Goal: Task Accomplishment & Management: Manage account settings

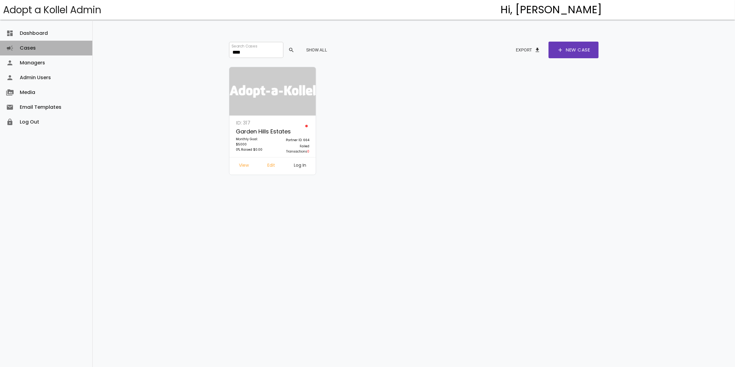
click at [25, 50] on link "Cases campaign" at bounding box center [46, 48] width 92 height 15
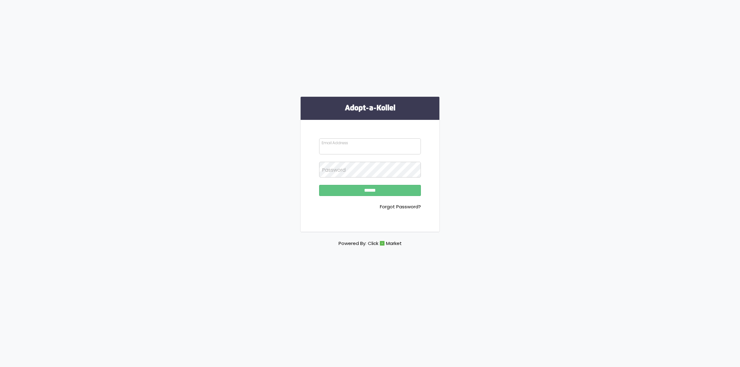
type input "**********"
click at [355, 192] on input "******" at bounding box center [370, 190] width 102 height 11
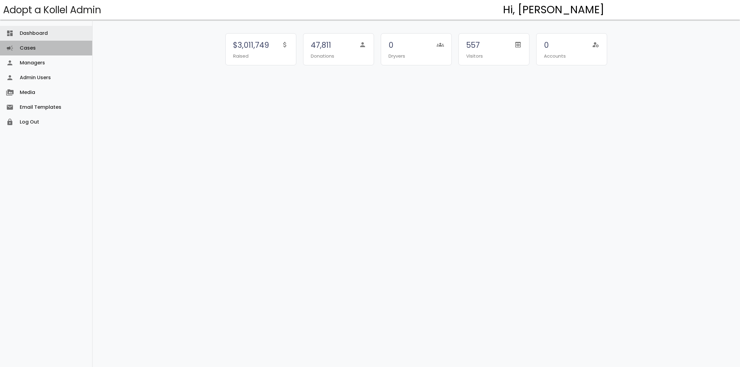
click at [34, 47] on link "Cases campaign" at bounding box center [46, 48] width 92 height 15
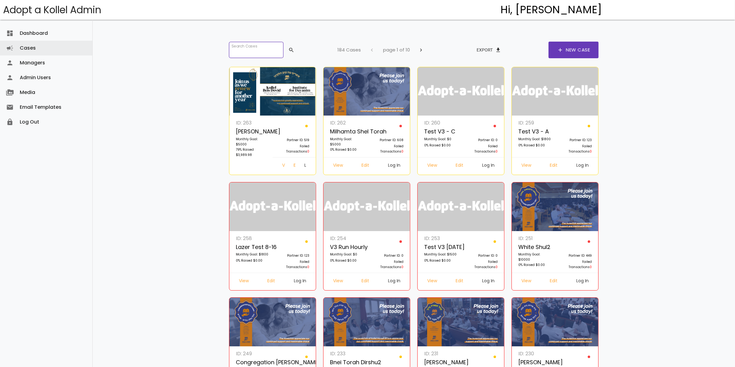
click at [255, 49] on input "search" at bounding box center [256, 50] width 54 height 16
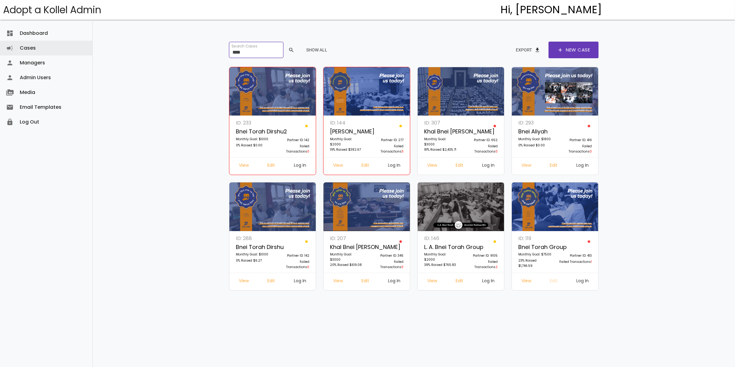
type input "****"
click at [555, 280] on link "Edit" at bounding box center [554, 281] width 18 height 11
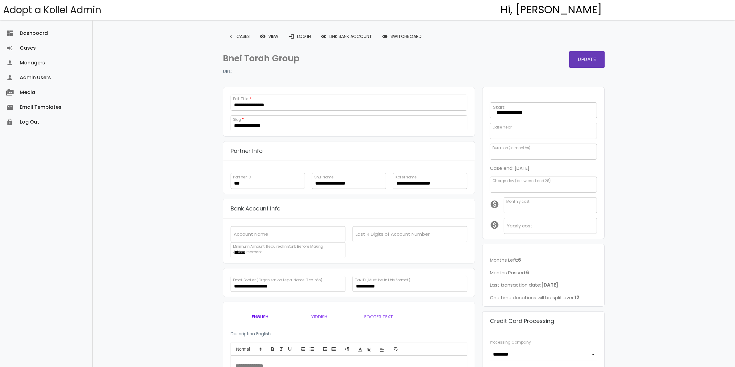
scroll to position [10, 0]
click at [304, 33] on link "login Log In" at bounding box center [299, 36] width 32 height 11
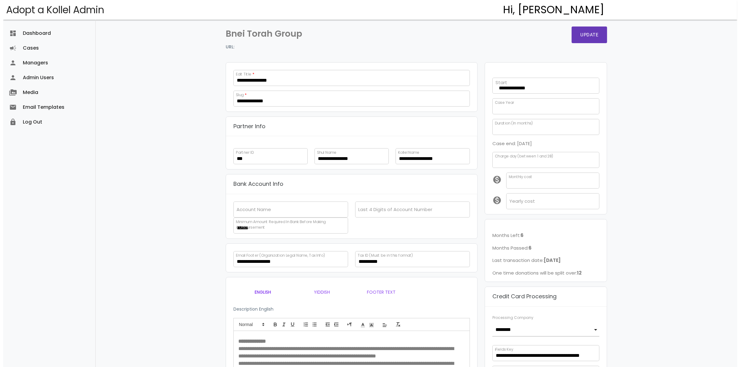
scroll to position [0, 0]
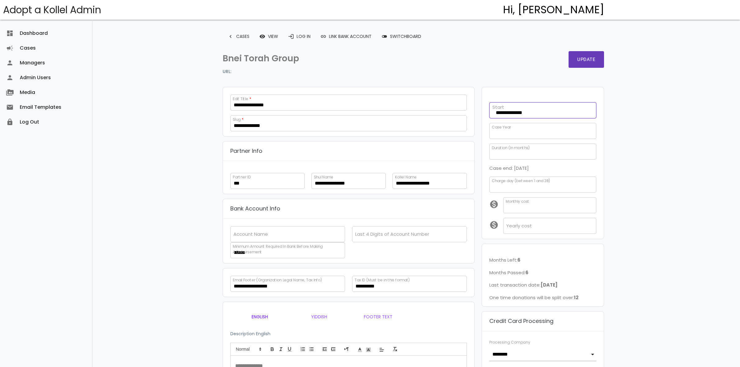
click at [516, 112] on div "**********" at bounding box center [543, 108] width 114 height 19
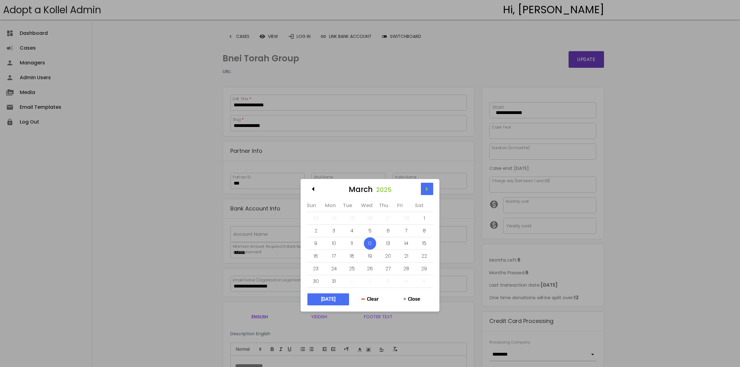
click at [428, 188] on div at bounding box center [427, 189] width 12 height 12
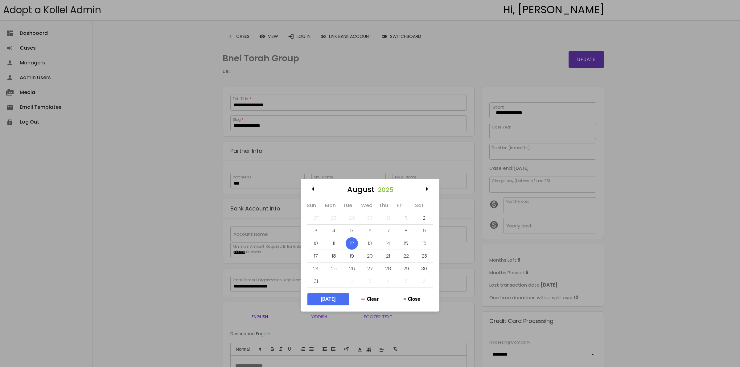
click at [428, 188] on div at bounding box center [427, 189] width 12 height 12
click at [313, 190] on div at bounding box center [313, 189] width 12 height 12
click at [426, 190] on div at bounding box center [427, 189] width 12 height 12
click at [336, 216] on div "1" at bounding box center [334, 218] width 12 height 12
type input "**********"
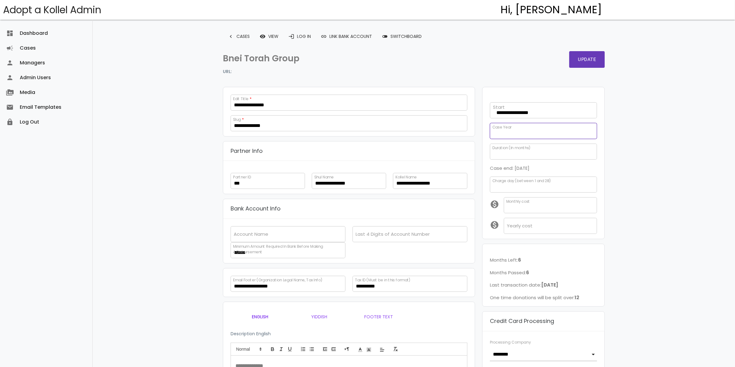
type input "*"
click at [594, 130] on input "*" at bounding box center [543, 131] width 107 height 16
drag, startPoint x: 485, startPoint y: 188, endPoint x: 479, endPoint y: 172, distance: 17.5
type input "*"
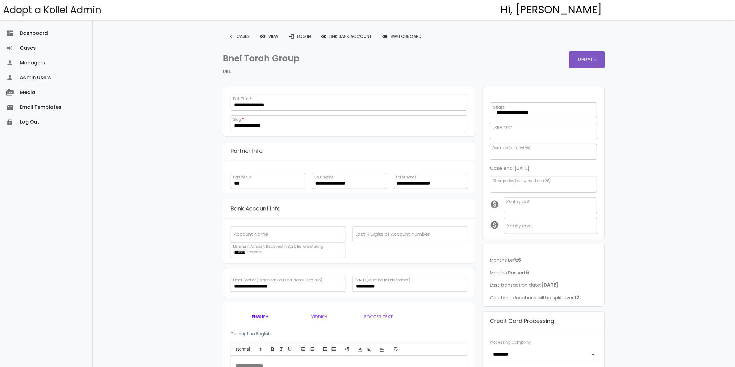
click at [583, 58] on button "Update" at bounding box center [586, 59] width 35 height 17
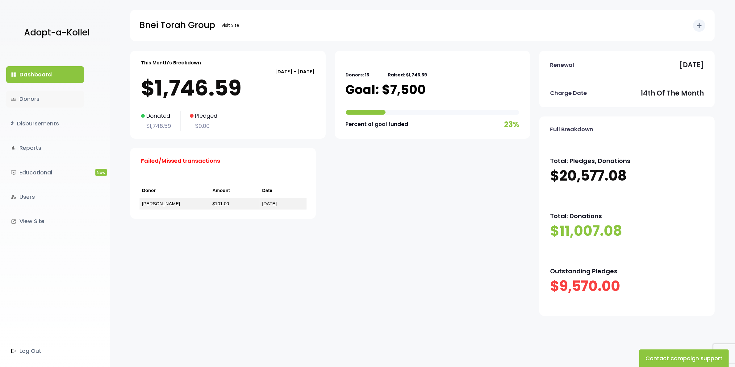
click at [39, 99] on link "groups Donors" at bounding box center [45, 99] width 78 height 17
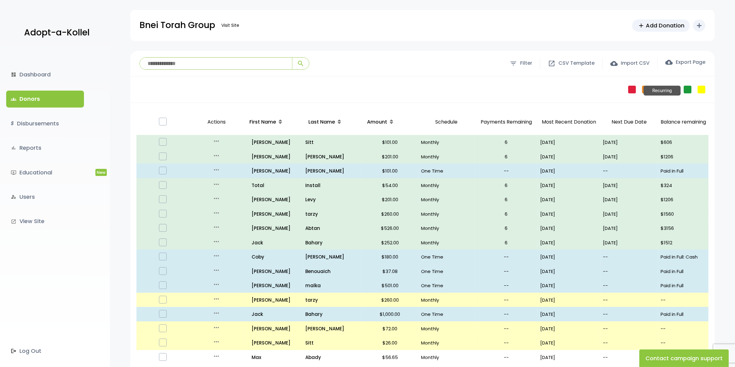
click at [686, 89] on link "Recurring" at bounding box center [687, 90] width 8 height 8
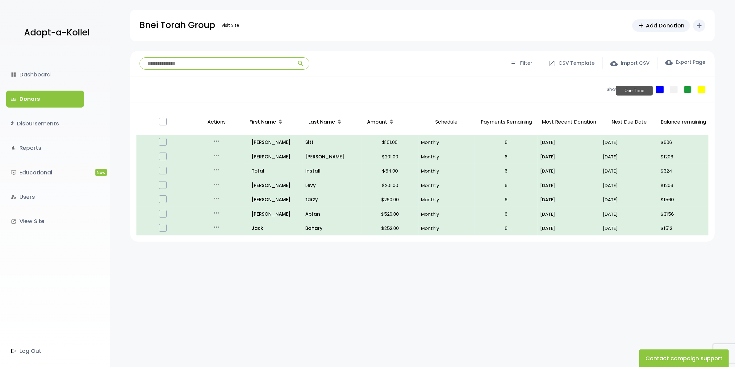
click at [657, 90] on link "One Time" at bounding box center [660, 90] width 8 height 8
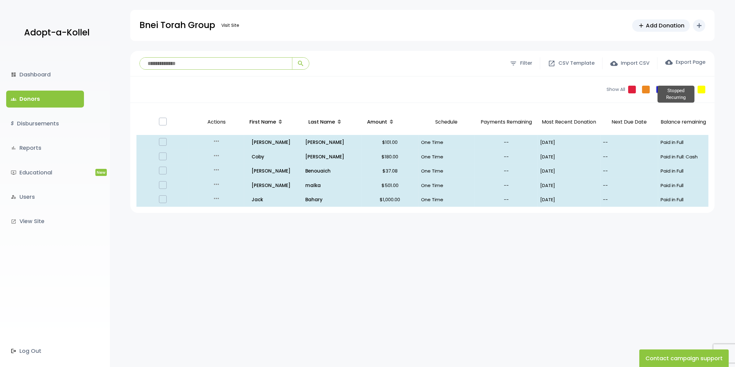
click at [700, 89] on link "Stopped Recurring" at bounding box center [701, 90] width 8 height 8
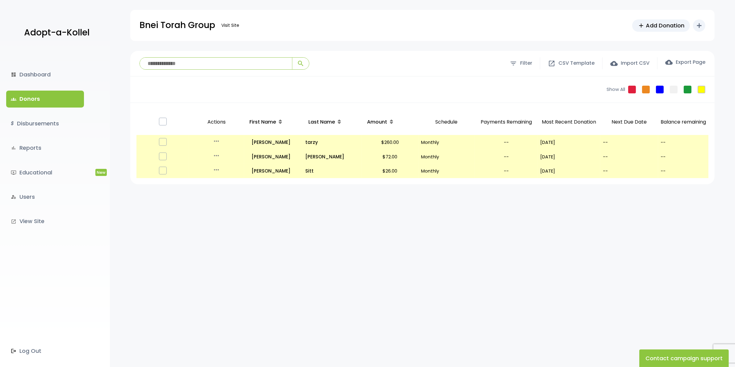
click at [31, 98] on link "groups Donors" at bounding box center [45, 99] width 78 height 17
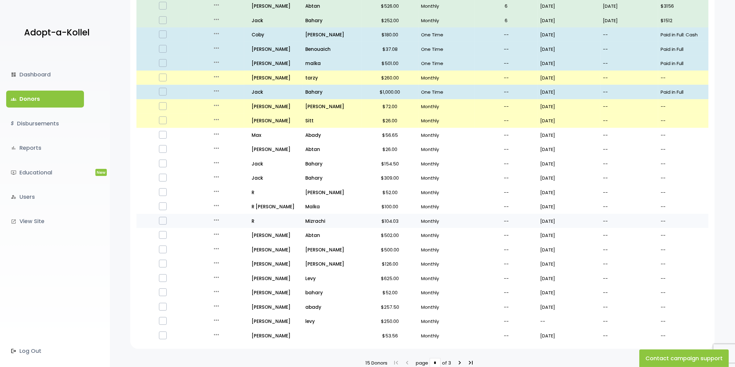
scroll to position [261, 0]
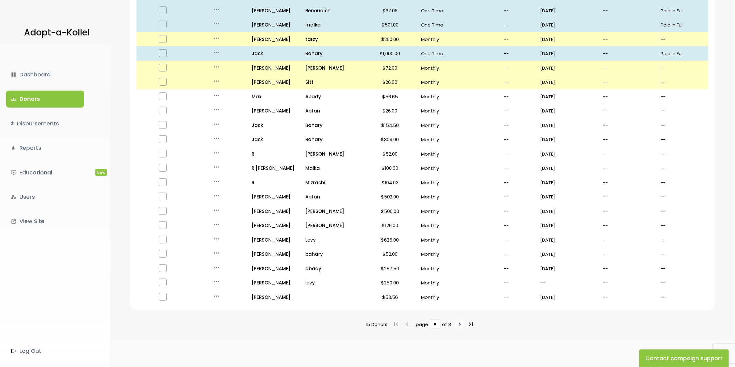
click at [458, 321] on icon "keyboard_arrow_right" at bounding box center [459, 324] width 7 height 7
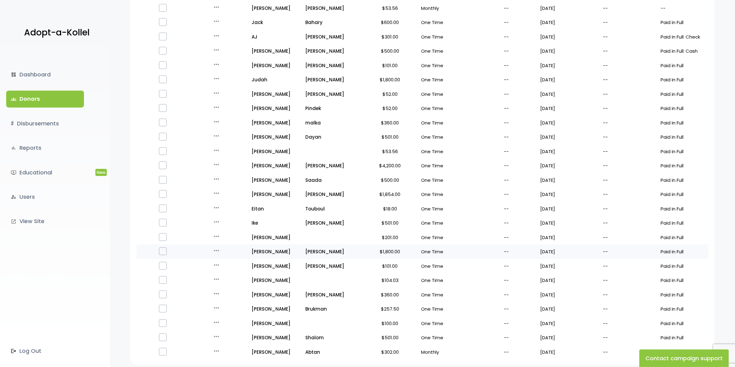
scroll to position [261, 0]
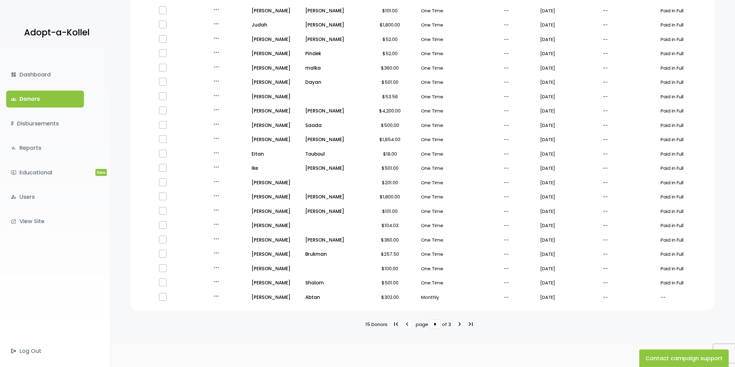
click at [408, 321] on icon "keyboard_arrow_left" at bounding box center [406, 324] width 7 height 7
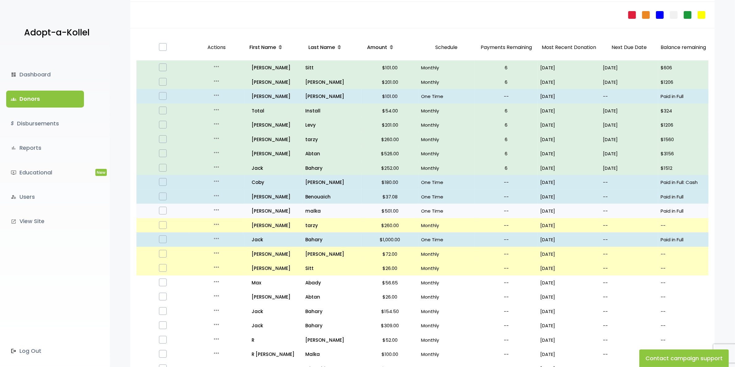
scroll to position [77, 0]
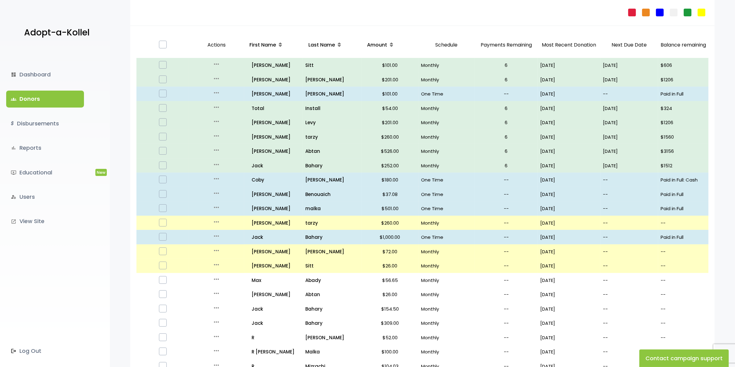
click at [31, 97] on link "groups Donors" at bounding box center [45, 99] width 78 height 17
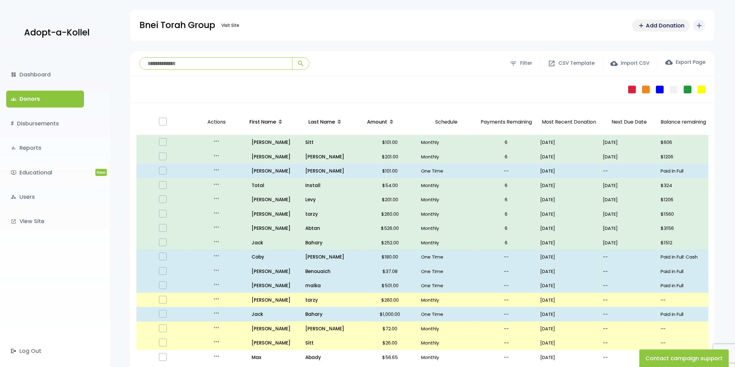
click at [659, 23] on span "Add Donation" at bounding box center [664, 25] width 39 height 8
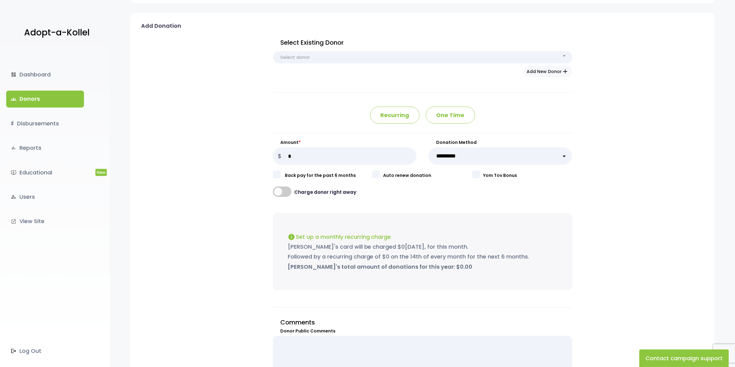
scroll to position [39, 0]
click at [37, 97] on link "groups Donors" at bounding box center [45, 99] width 78 height 17
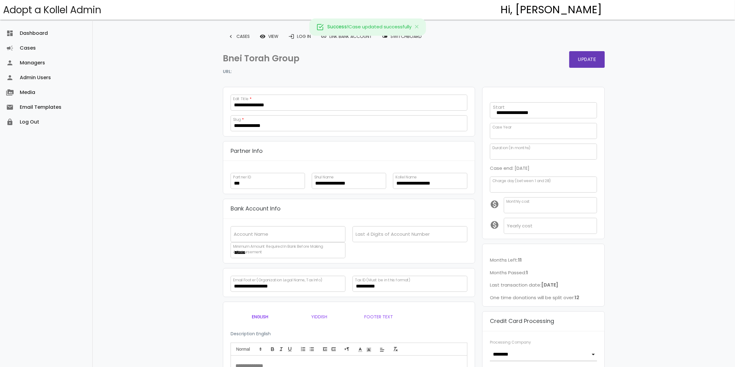
scroll to position [10, 0]
click at [299, 38] on link "login Log In" at bounding box center [299, 36] width 32 height 11
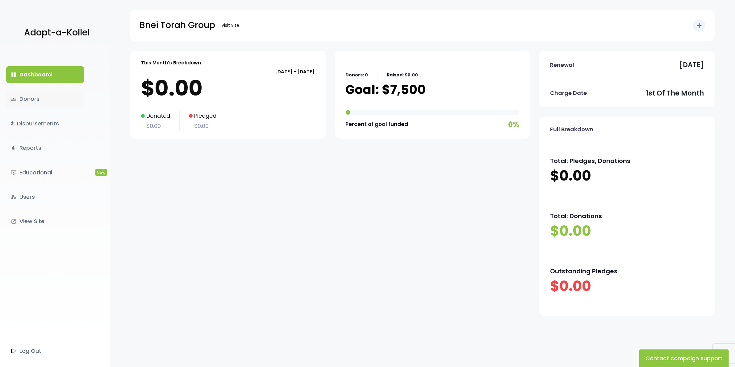
click at [23, 98] on link "groups Donors" at bounding box center [45, 99] width 78 height 17
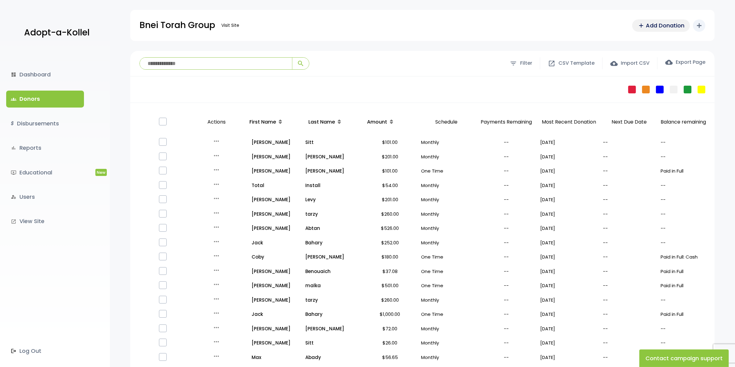
click at [666, 24] on span "Add Donation" at bounding box center [664, 25] width 39 height 8
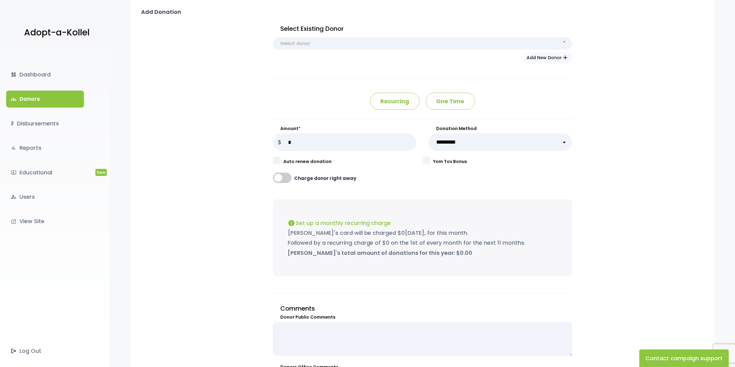
scroll to position [39, 0]
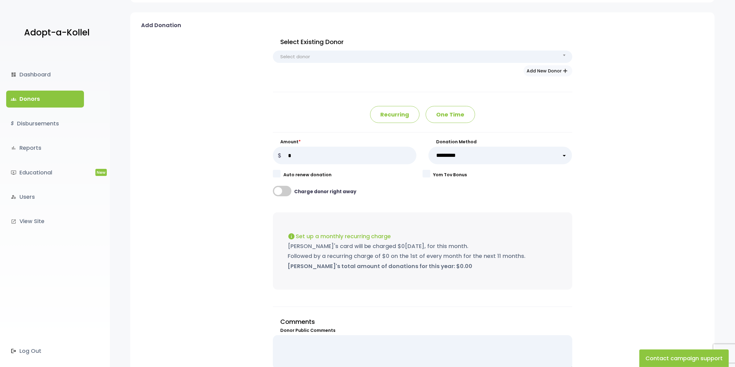
click at [286, 193] on span at bounding box center [282, 191] width 19 height 10
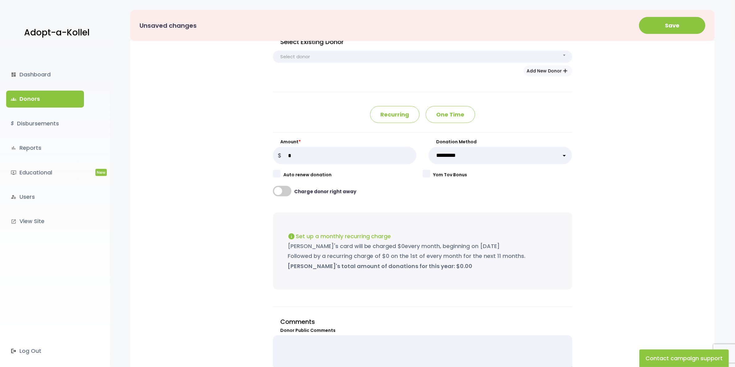
click at [286, 193] on span at bounding box center [282, 191] width 19 height 10
click at [37, 100] on link "groups Donors" at bounding box center [45, 99] width 78 height 17
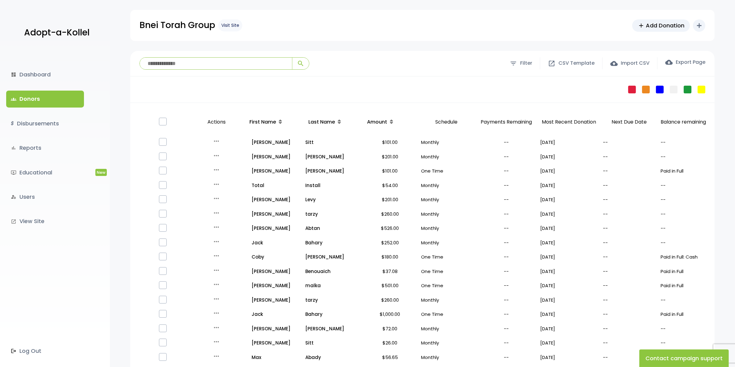
click at [232, 23] on link "Visit Site" at bounding box center [230, 25] width 24 height 12
